Goal: Information Seeking & Learning: Learn about a topic

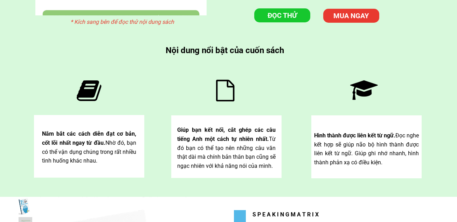
scroll to position [2018, 0]
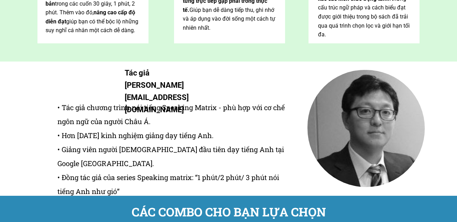
scroll to position [2886, 0]
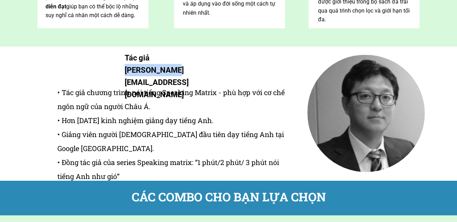
drag, startPoint x: 153, startPoint y: 58, endPoint x: 205, endPoint y: 58, distance: 51.5
click at [205, 58] on h1 "Tác giả [PERSON_NAME] [PERSON_NAME][EMAIL_ADDRESS][DOMAIN_NAME]" at bounding box center [167, 76] width 84 height 49
copy h1 "[PERSON_NAME]"
click at [254, 138] on div "• Tác giả chương trình nói tiếng Speaking Matrix - phù hợp với cơ chế ngôn ngữ …" at bounding box center [174, 134] width 234 height 126
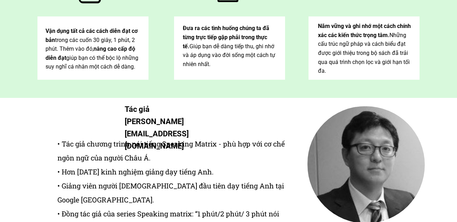
scroll to position [0, 0]
